Goal: Transaction & Acquisition: Purchase product/service

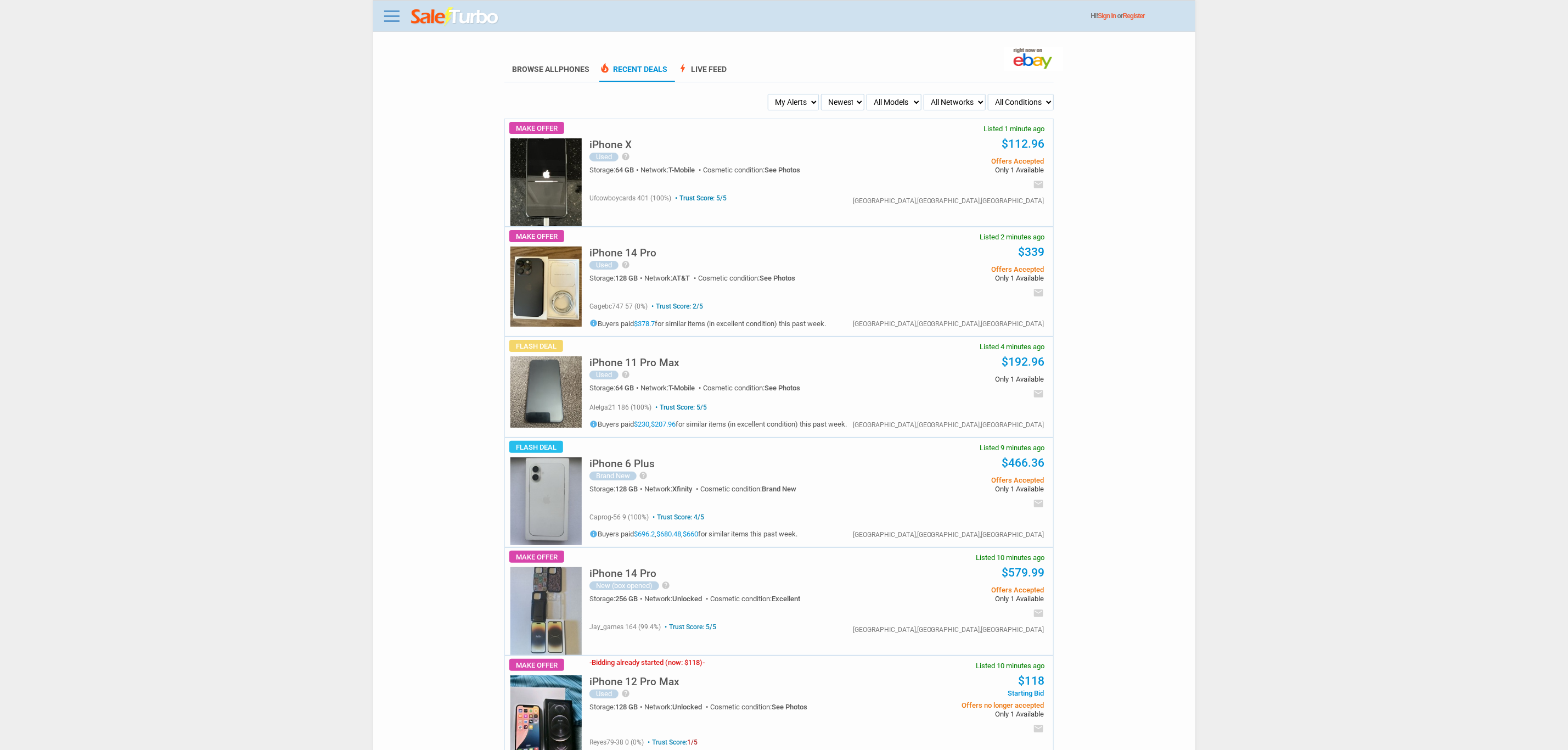
click at [628, 466] on h5 "iPhone 6 Plus" at bounding box center [621, 463] width 65 height 10
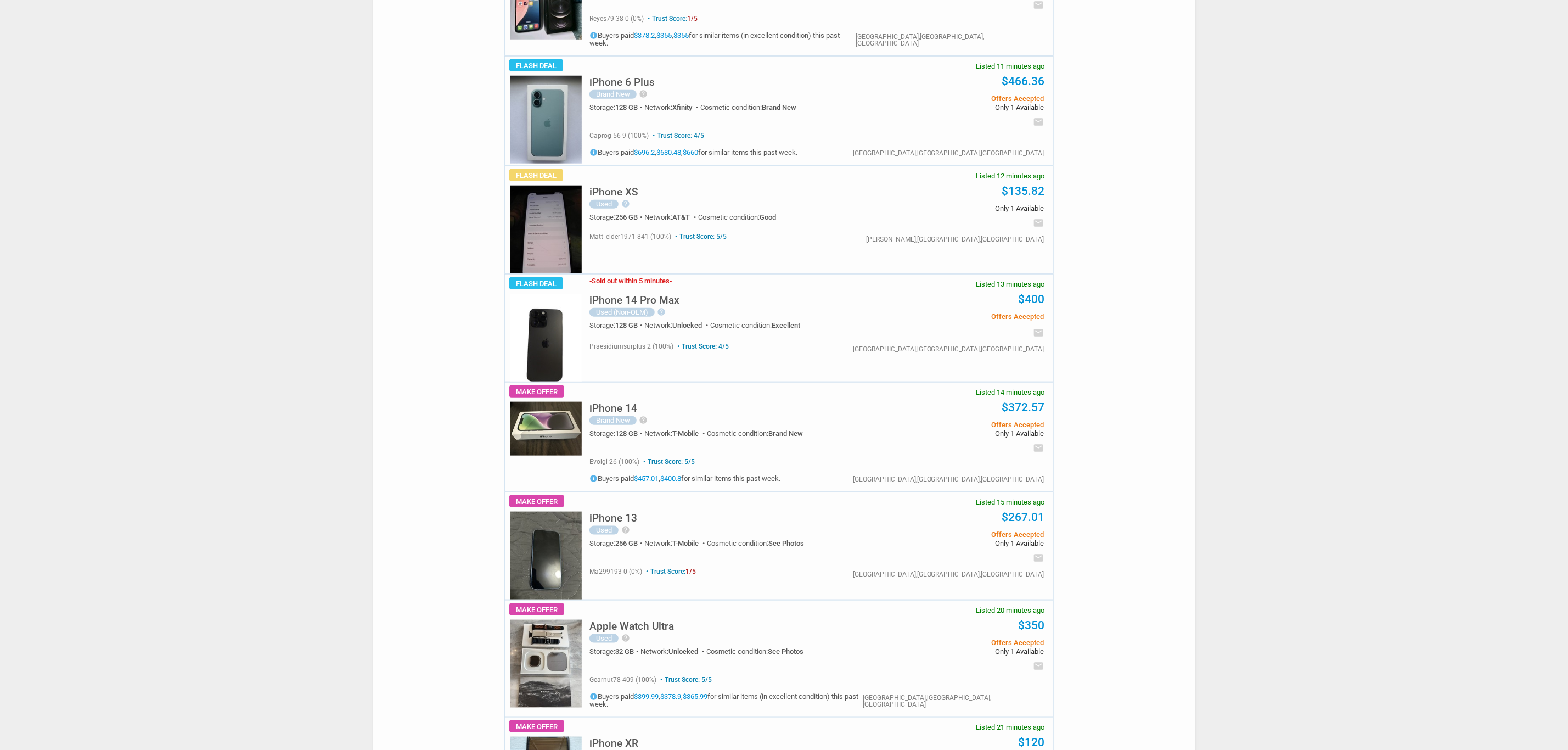
scroll to position [741, 0]
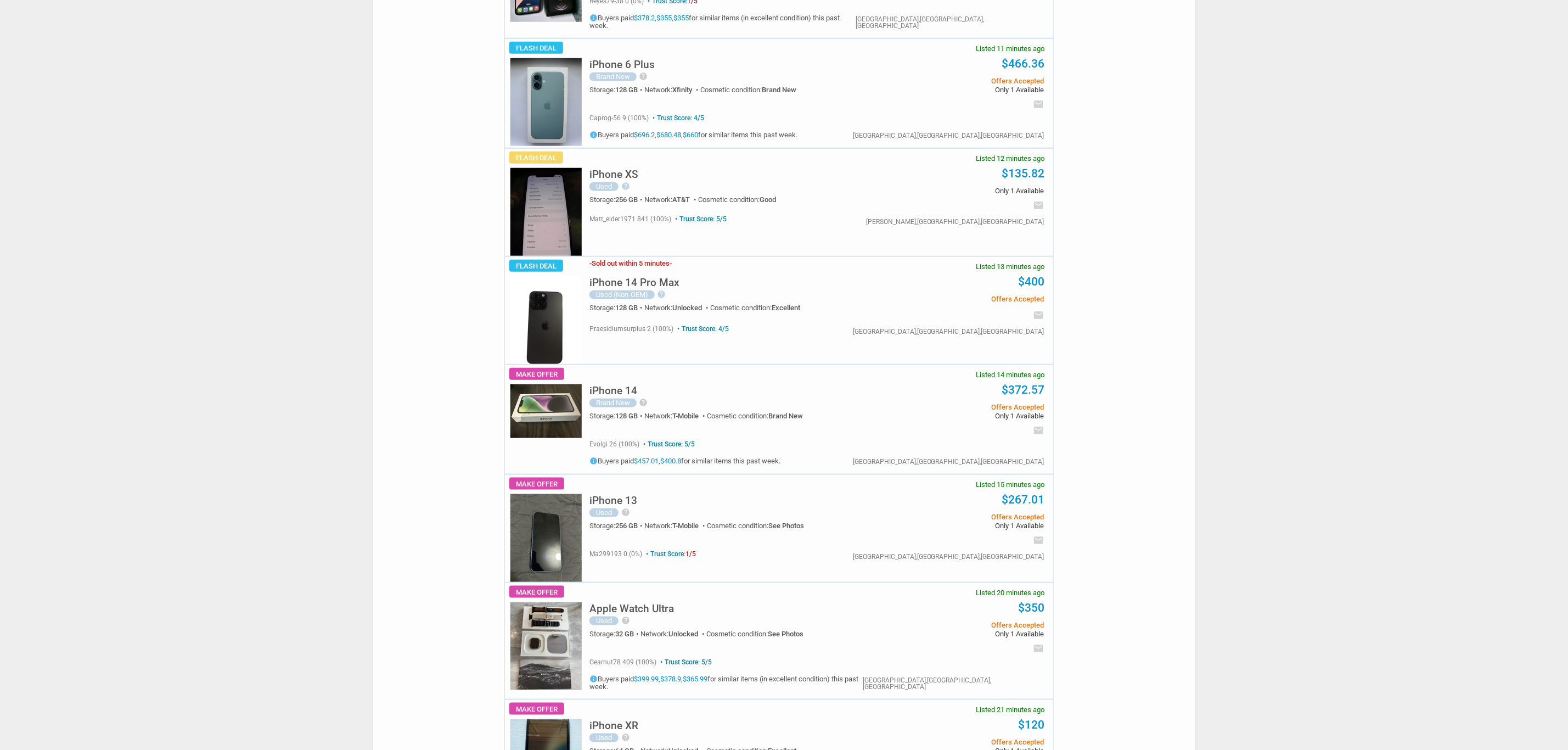
click at [570, 100] on img at bounding box center [546, 102] width 71 height 88
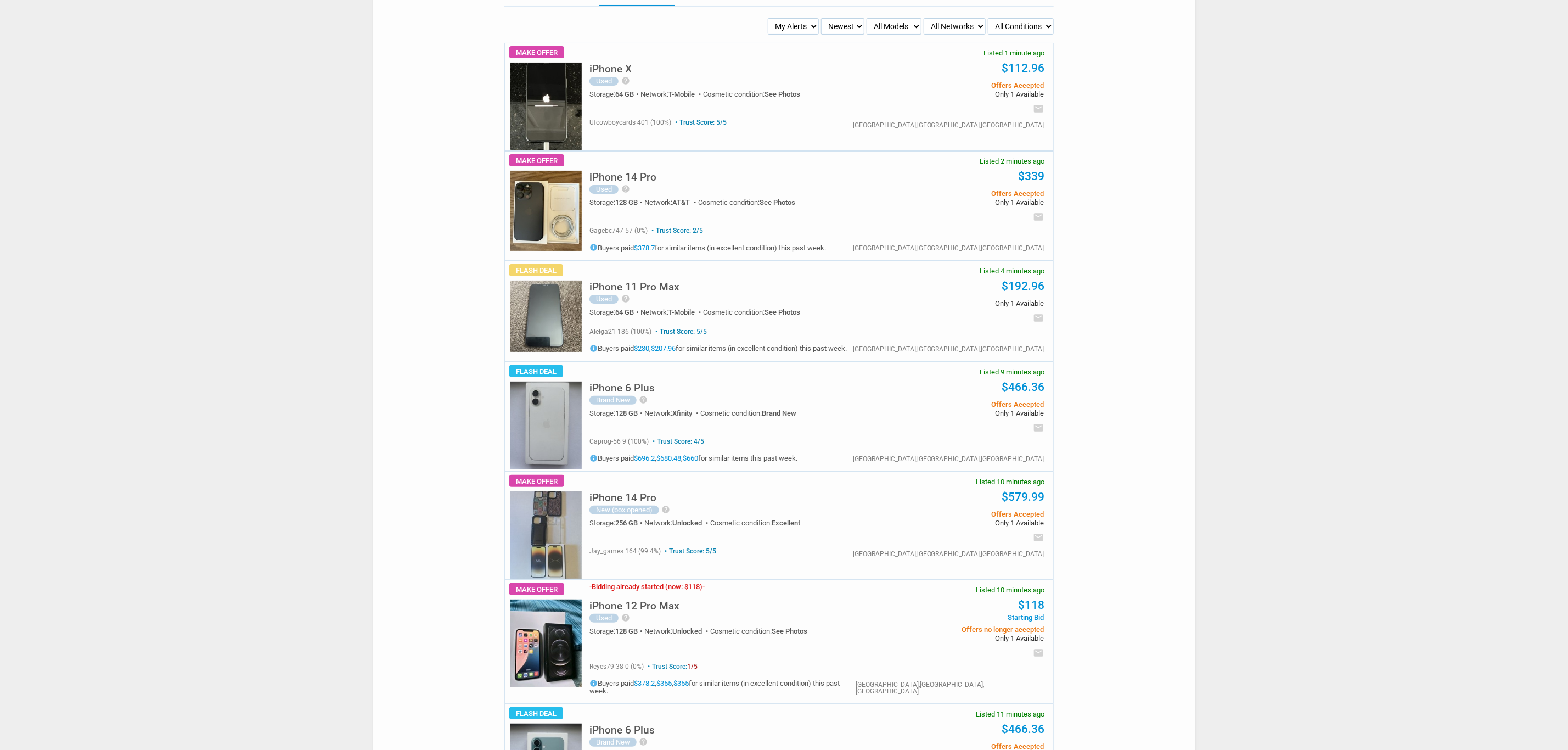
scroll to position [0, 0]
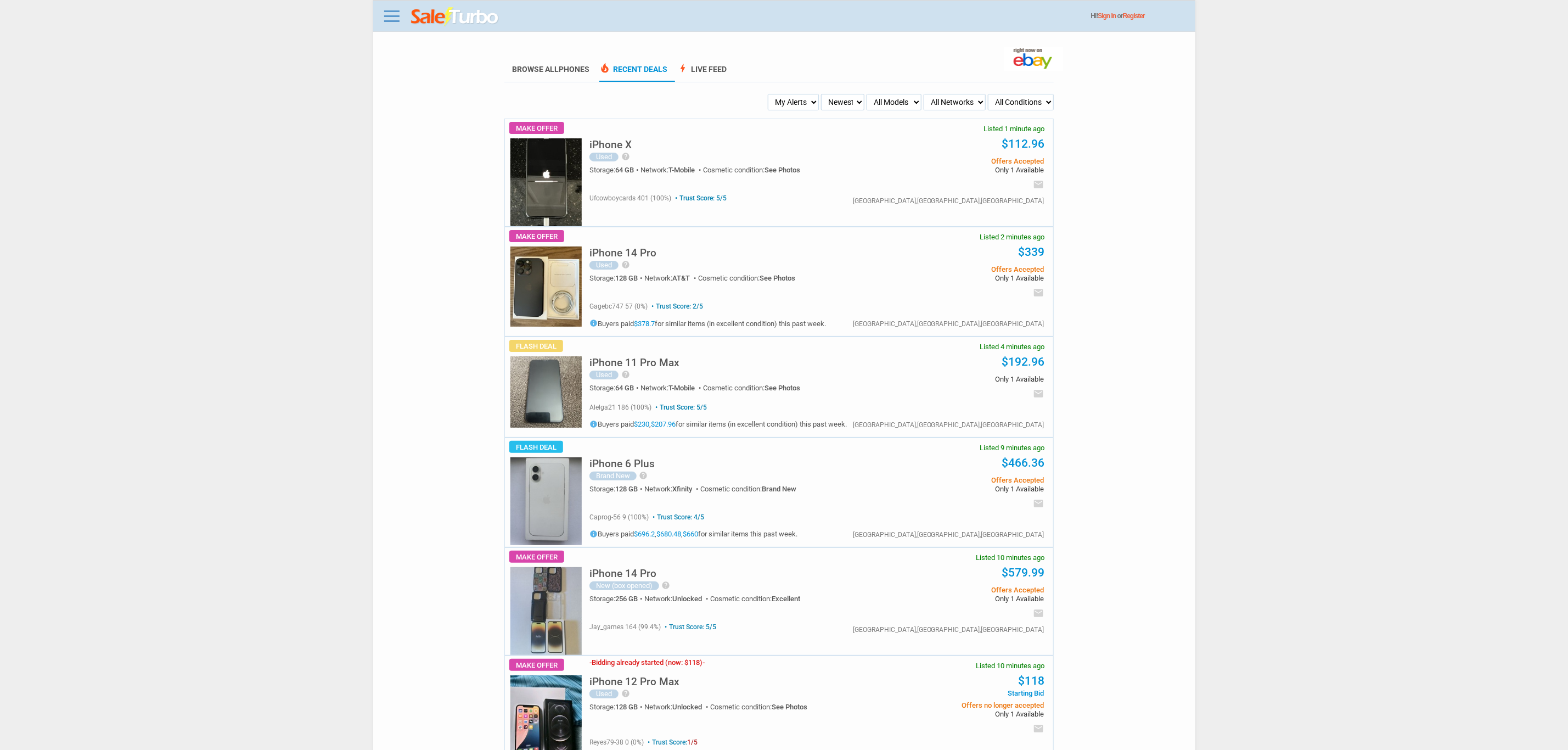
drag, startPoint x: 799, startPoint y: 104, endPoint x: 804, endPoint y: 109, distance: 7.1
click at [799, 104] on select "My Alerts All Deals BIN Only w/ Offers Only" at bounding box center [793, 102] width 51 height 16
select select "flash_bin"
click at [769, 94] on select "My Alerts All Deals BIN Only w/ Offers Only" at bounding box center [793, 102] width 51 height 16
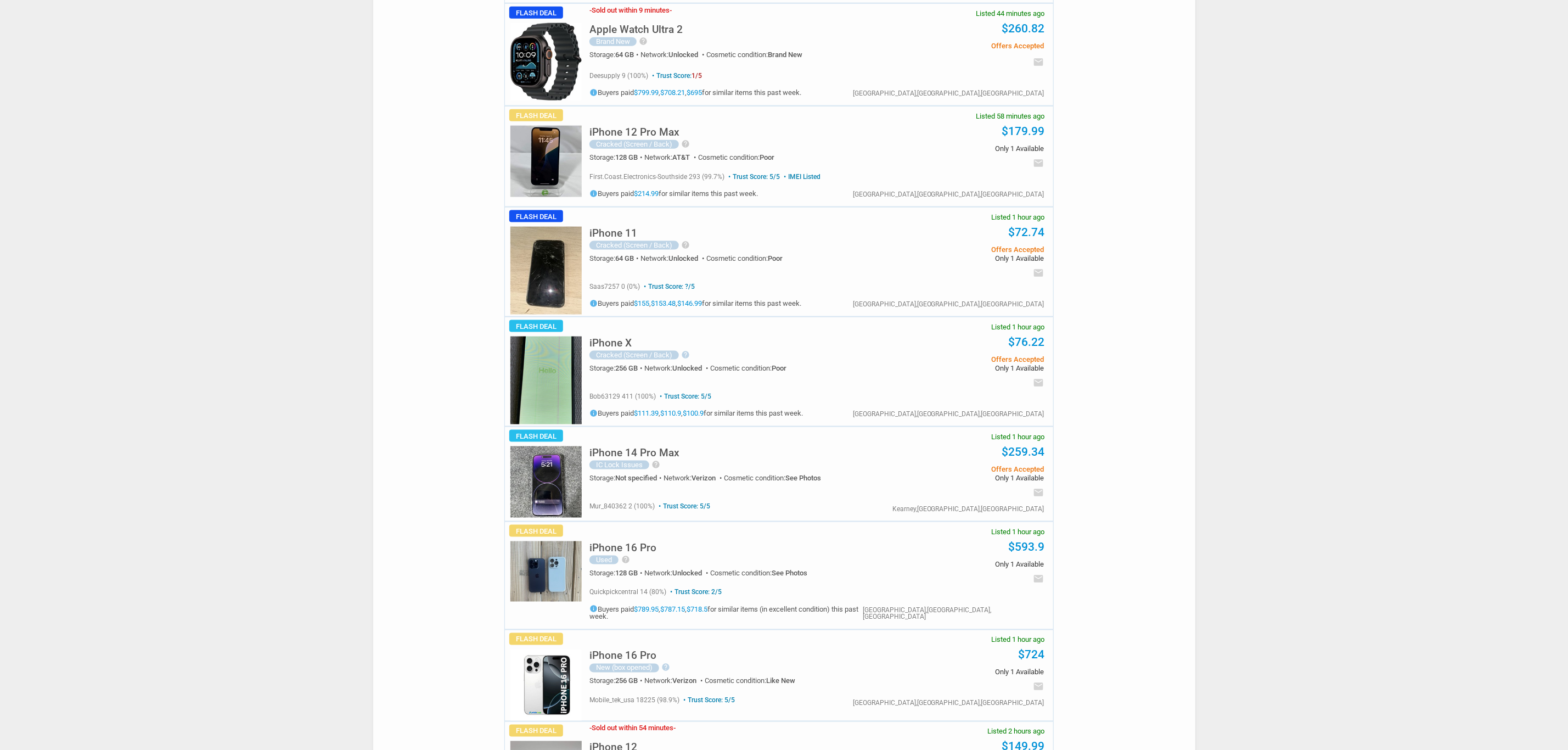
scroll to position [988, 0]
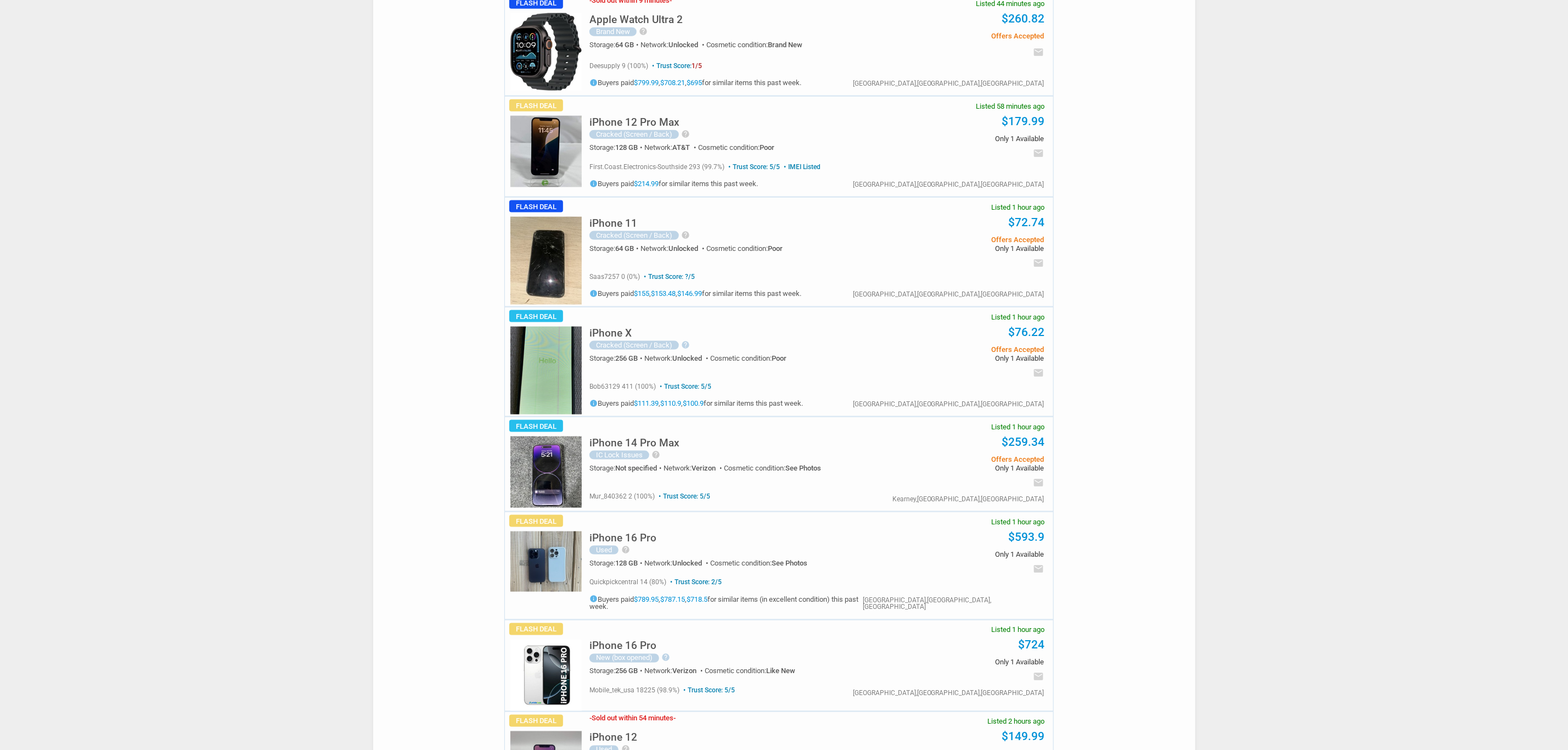
click at [573, 570] on img at bounding box center [546, 561] width 71 height 60
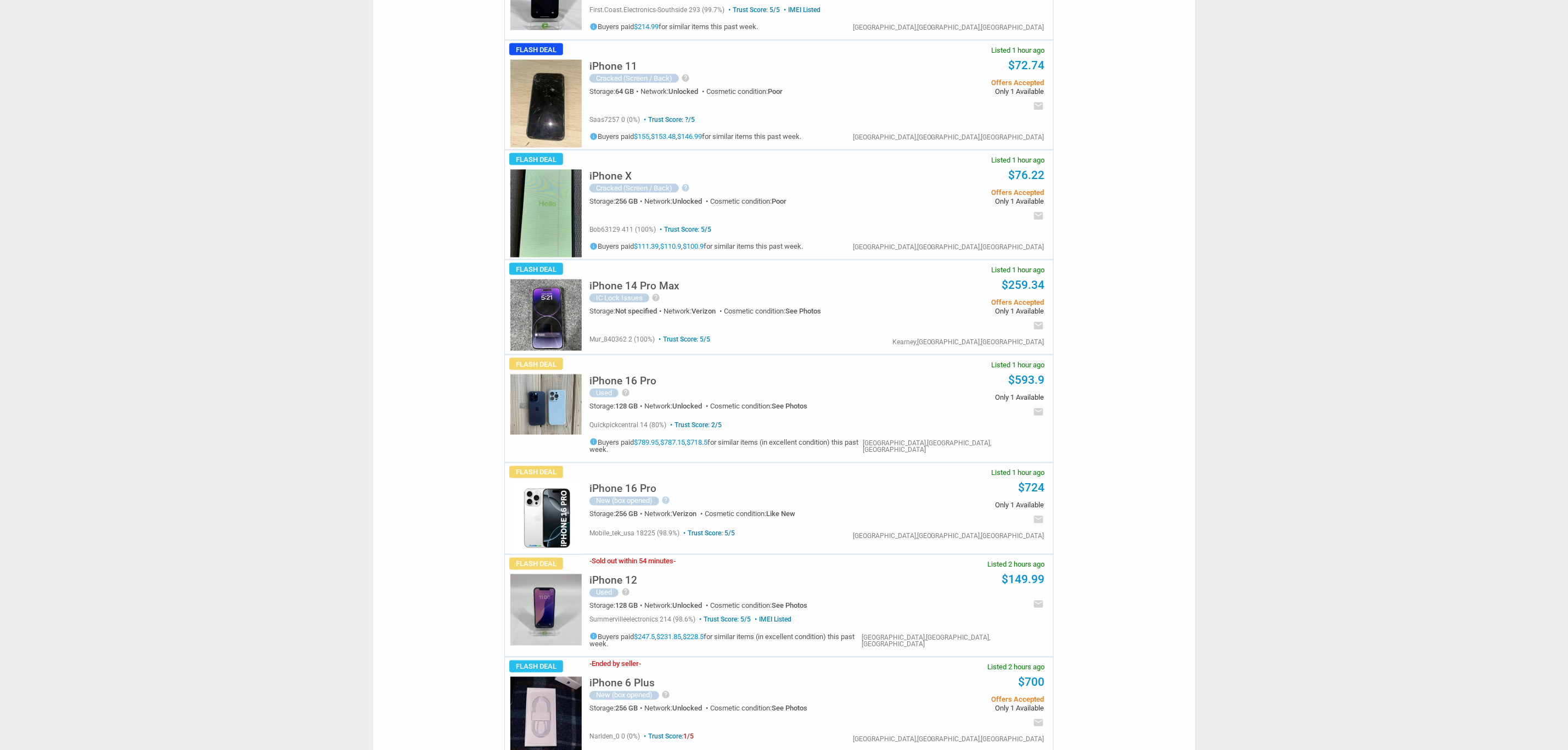
scroll to position [1152, 0]
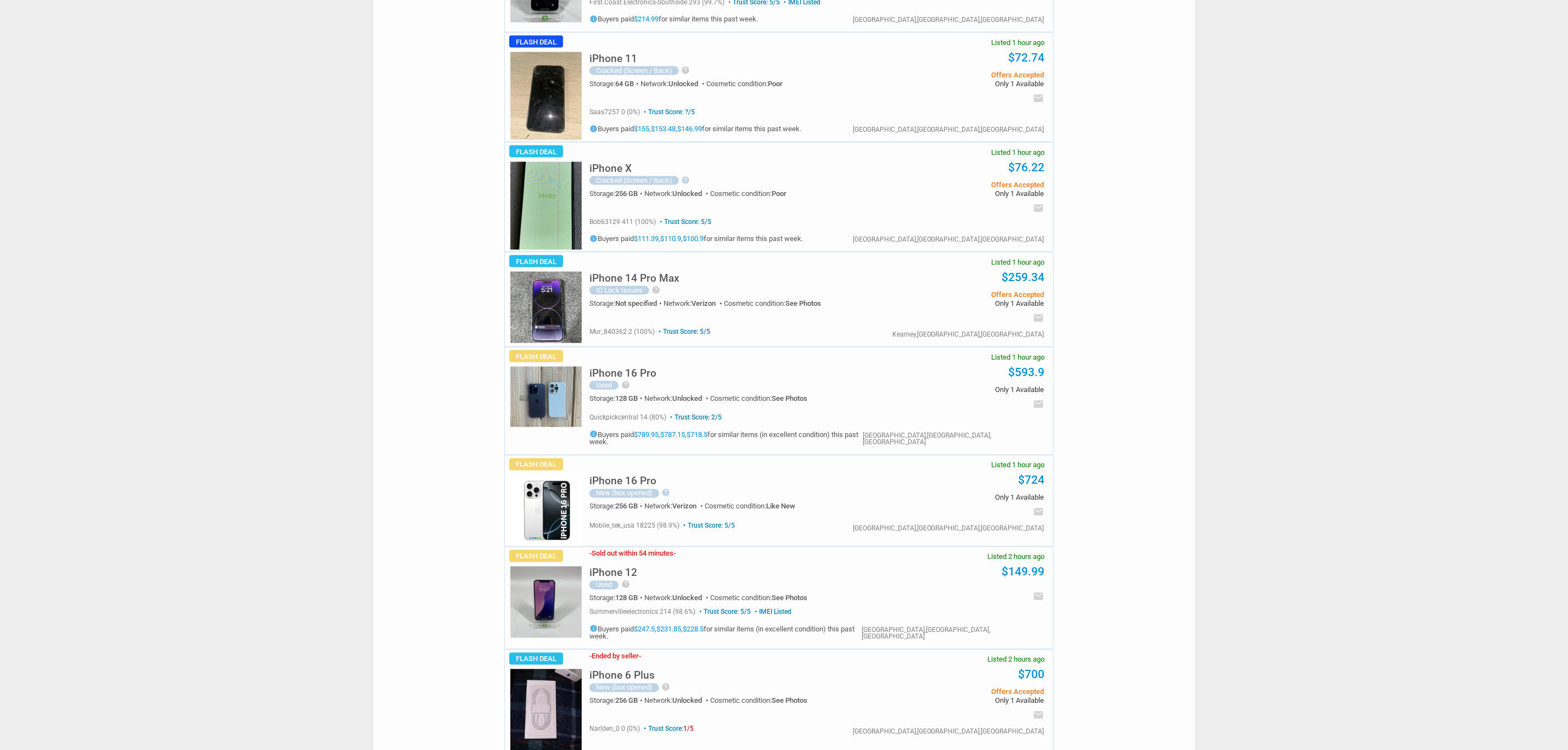
click at [657, 468] on div "iPhone 16 Pro New (box opened) help BRAND NEW PRODUCT, 100% Functional and Read…" at bounding box center [733, 491] width 289 height 48
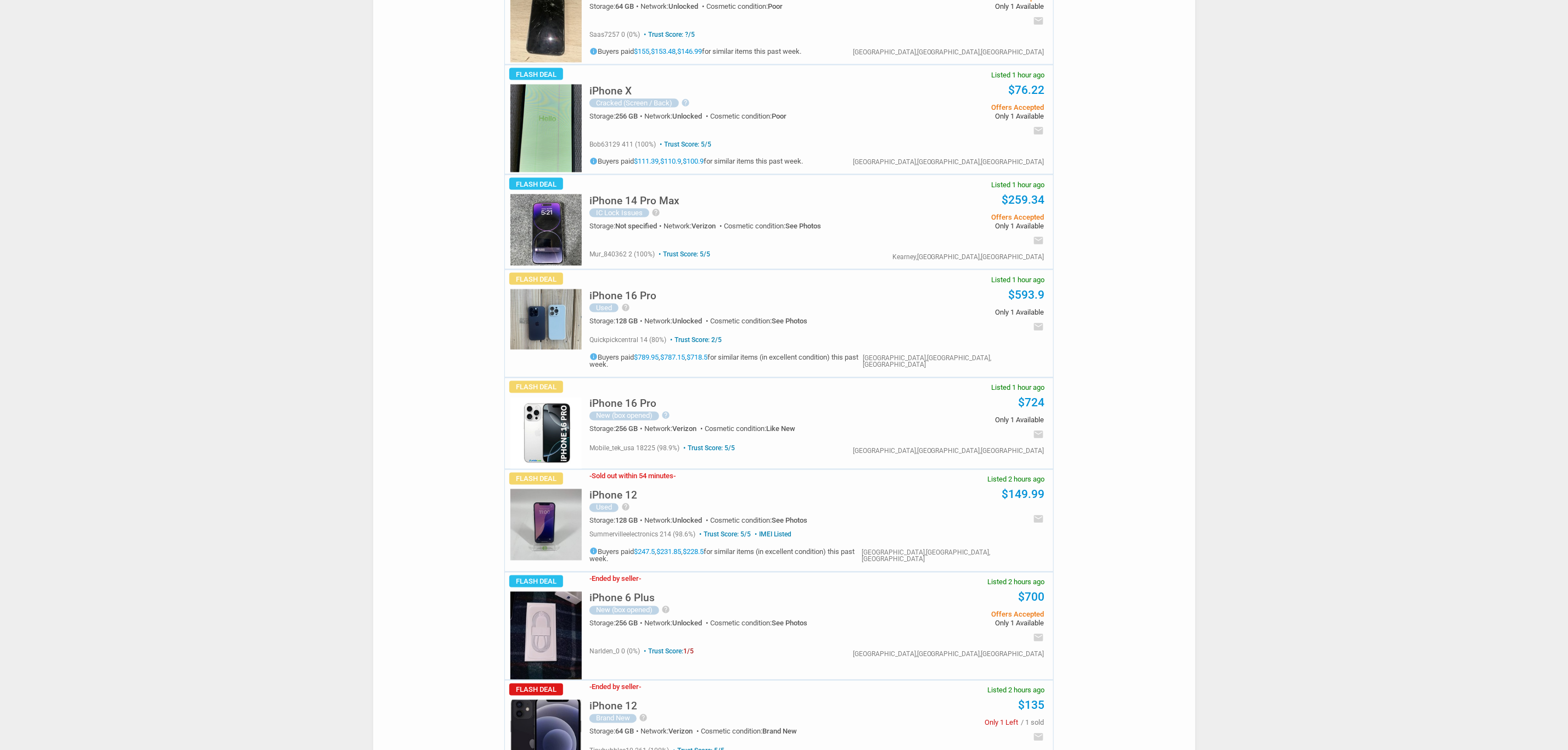
scroll to position [1400, 0]
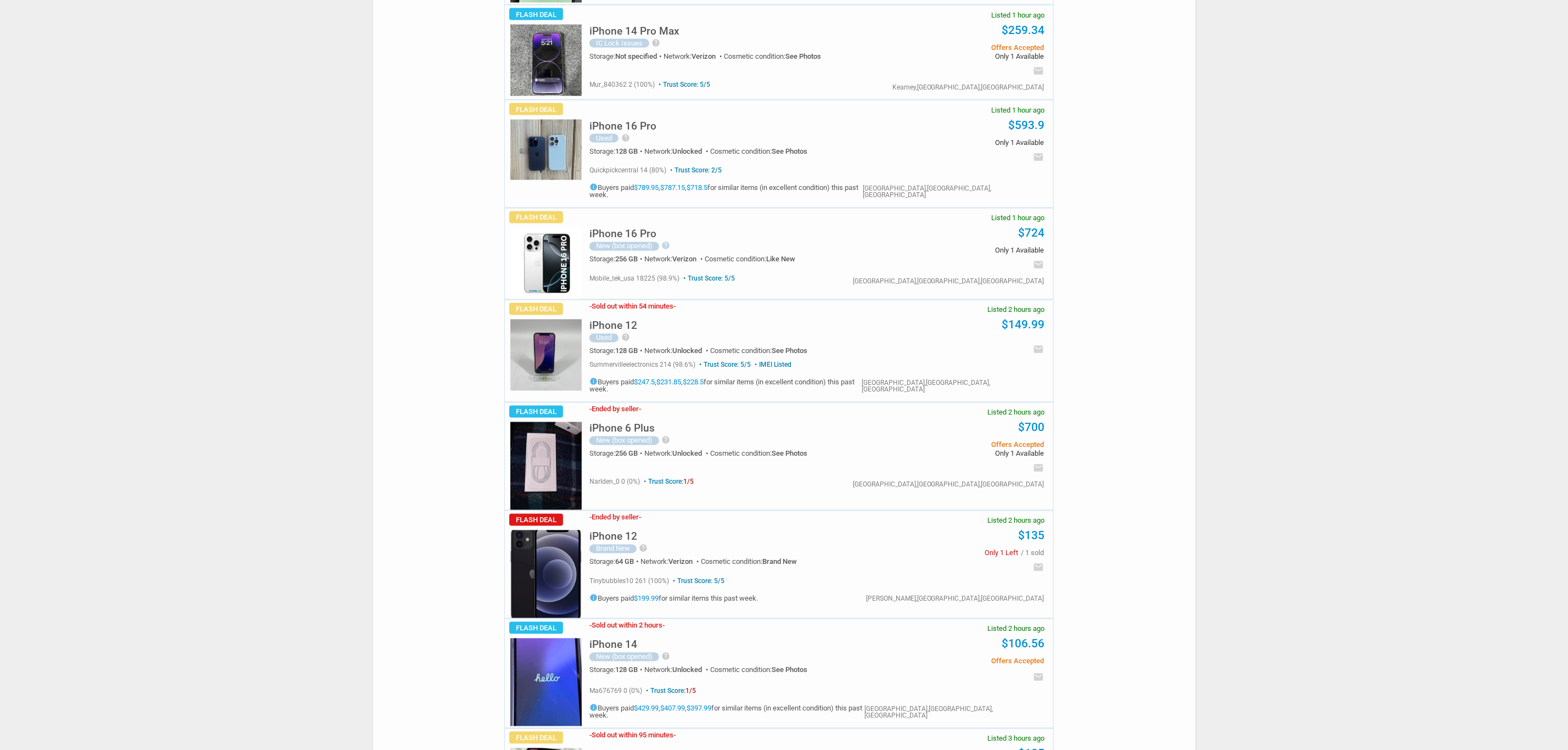
click at [659, 220] on div "iPhone 16 Pro New (box opened) help BRAND NEW PRODUCT, 100% Functional and Read…" at bounding box center [733, 244] width 289 height 48
click at [650, 229] on h5 "iPhone 16 Pro" at bounding box center [623, 234] width 67 height 10
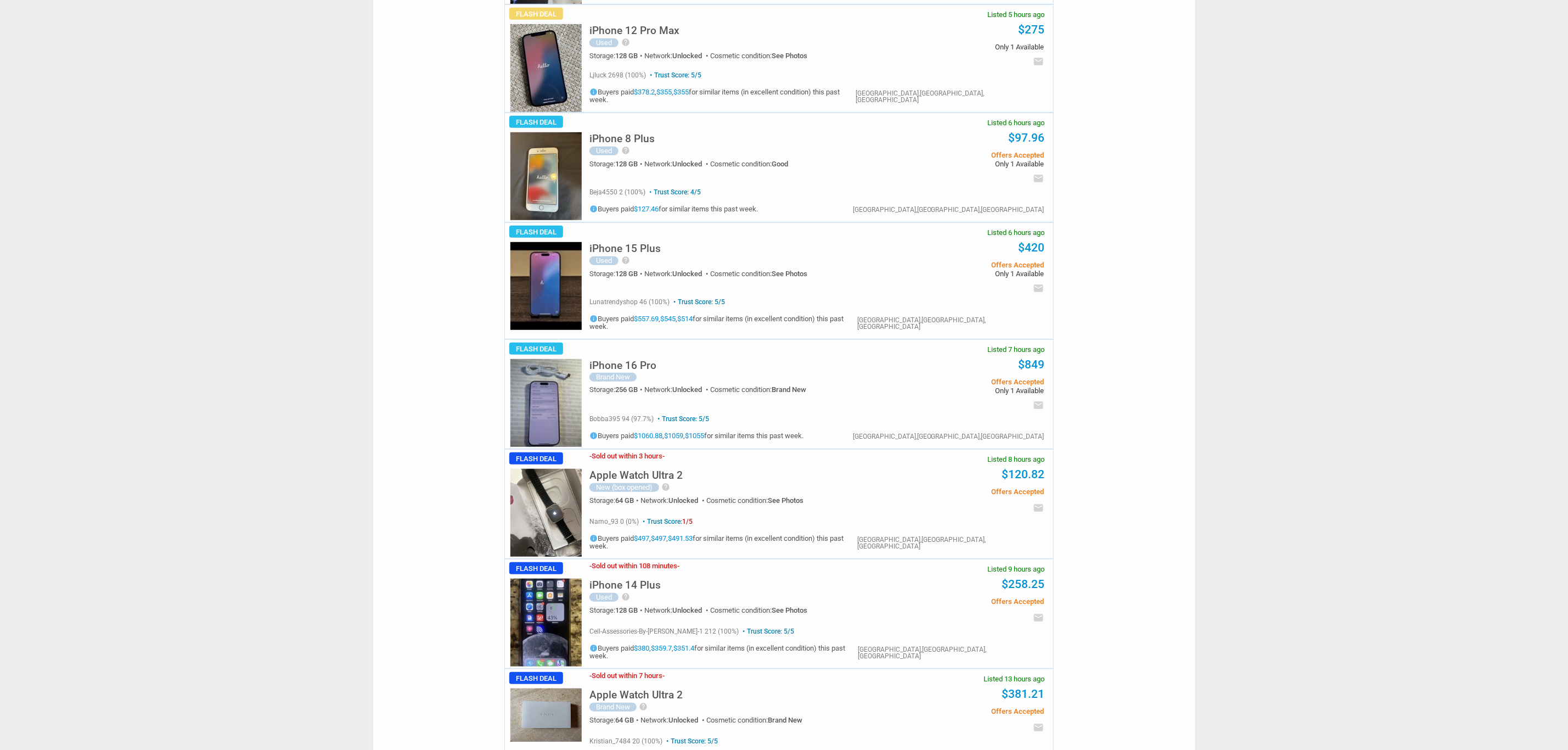
scroll to position [3705, 0]
